Goal: Check status: Check status

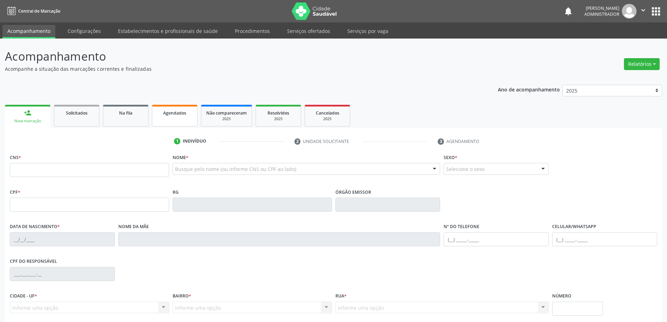
click at [171, 112] on span "Agendados" at bounding box center [174, 113] width 23 height 6
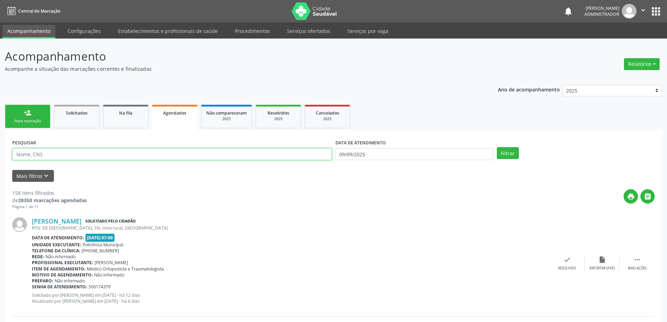
click at [109, 154] on input "text" at bounding box center [172, 154] width 320 height 12
type input "705003460078850"
click at [345, 155] on input "09/09/2025" at bounding box center [415, 154] width 158 height 12
click at [355, 220] on span "15" at bounding box center [359, 218] width 14 height 14
type input "[DATE]"
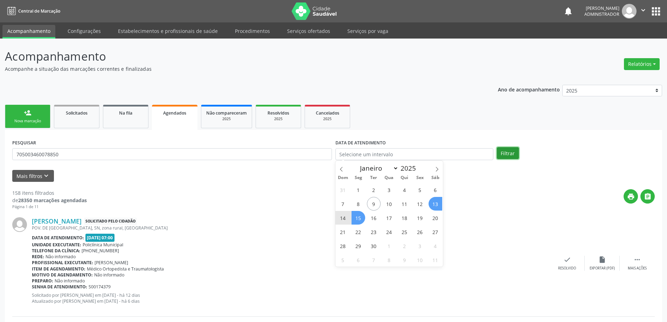
click at [509, 152] on button "Filtrar" at bounding box center [508, 153] width 22 height 12
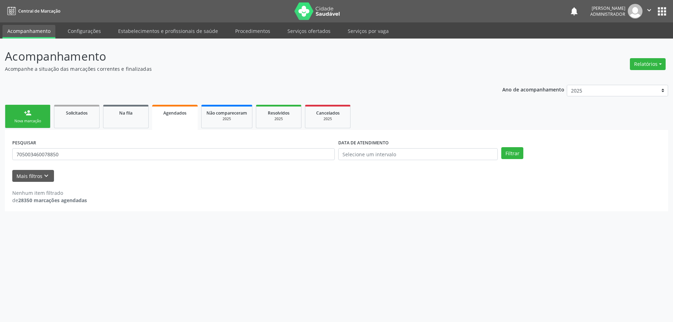
click at [172, 111] on span "Agendados" at bounding box center [174, 113] width 23 height 6
